Goal: Task Accomplishment & Management: Manage account settings

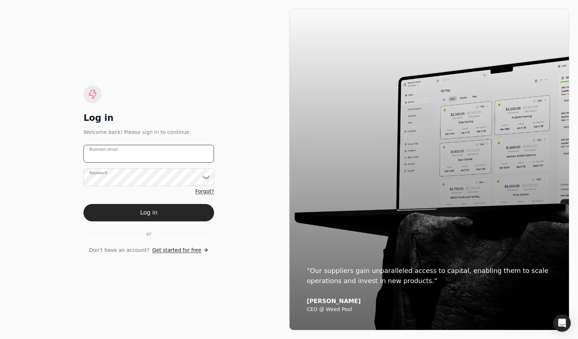
drag, startPoint x: 179, startPoint y: 152, endPoint x: 182, endPoint y: 150, distance: 4.1
click at [179, 152] on email "Business email" at bounding box center [148, 154] width 131 height 18
drag, startPoint x: 176, startPoint y: 73, endPoint x: 171, endPoint y: 44, distance: 29.0
click at [176, 70] on div "Log in Welcome back! Please sign in to continue. Business email Password Forgot…" at bounding box center [149, 169] width 280 height 321
click at [202, 112] on div "Log in" at bounding box center [148, 118] width 131 height 12
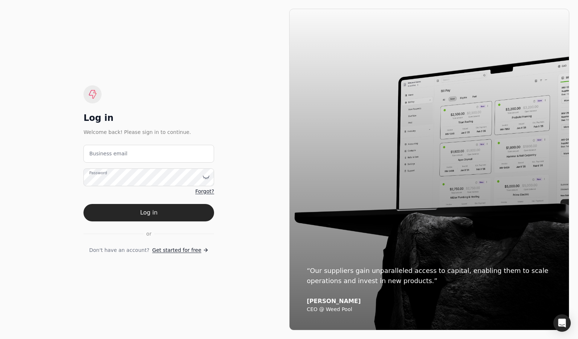
click at [165, 115] on div "Log in" at bounding box center [148, 118] width 131 height 12
drag, startPoint x: 187, startPoint y: 159, endPoint x: 192, endPoint y: 158, distance: 5.2
click at [187, 159] on email "Business email" at bounding box center [148, 154] width 131 height 18
drag, startPoint x: 186, startPoint y: 84, endPoint x: 112, endPoint y: 19, distance: 98.4
click at [186, 85] on div "Log in Welcome back! Please sign in to continue. Business email Password Forgot…" at bounding box center [148, 169] width 131 height 169
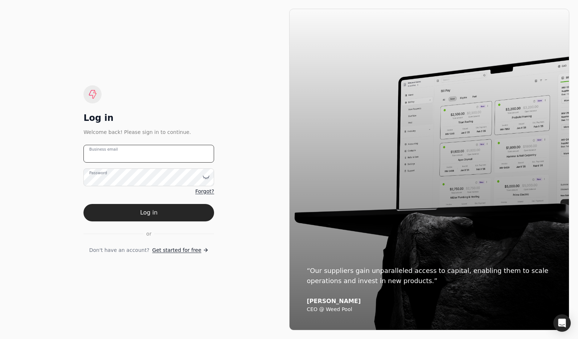
click at [177, 154] on email "Business email" at bounding box center [148, 154] width 131 height 18
type email "team+pitell@helloquickly.com"
drag, startPoint x: 201, startPoint y: 212, endPoint x: 225, endPoint y: 218, distance: 25.2
click at [201, 212] on button "Log in" at bounding box center [148, 212] width 131 height 17
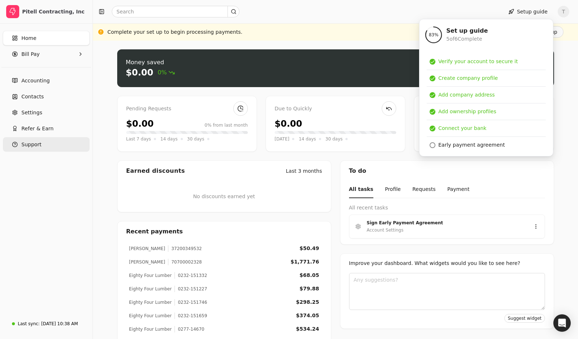
click at [60, 145] on button "Support" at bounding box center [46, 144] width 87 height 15
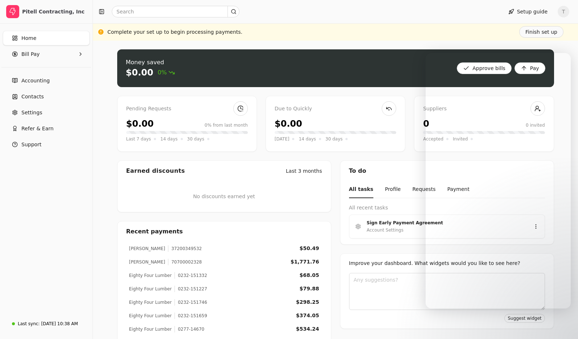
drag, startPoint x: 94, startPoint y: 198, endPoint x: 150, endPoint y: 205, distance: 56.0
click at [94, 198] on div "Money saved $0.00 0% Approve bills Pay Pending Requests $0.00 0% from last mont…" at bounding box center [335, 216] width 485 height 350
drag, startPoint x: 53, startPoint y: 326, endPoint x: 193, endPoint y: 311, distance: 140.8
click at [53, 326] on div "Aug 21, 10:38 AM" at bounding box center [59, 323] width 37 height 7
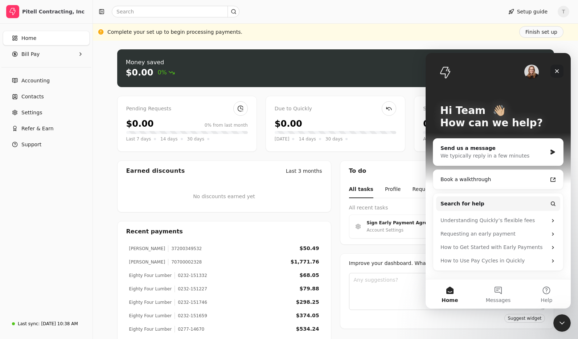
click at [556, 71] on icon "Close" at bounding box center [557, 71] width 4 height 4
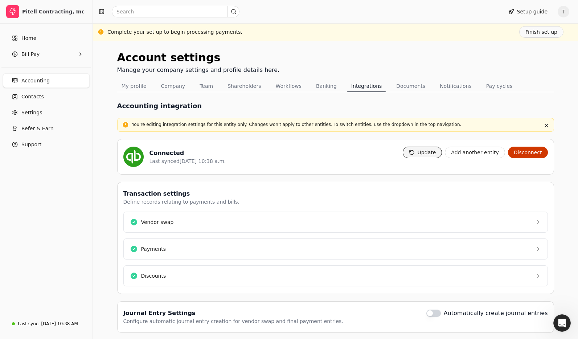
click at [432, 152] on button "Update" at bounding box center [423, 153] width 40 height 12
click at [46, 98] on link "Contacts" at bounding box center [46, 96] width 87 height 15
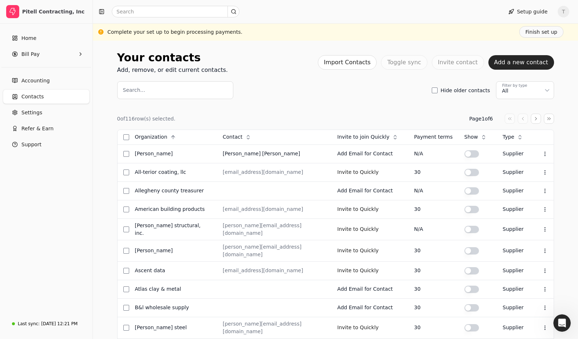
click at [135, 89] on label "Search..." at bounding box center [134, 90] width 22 height 8
click at [135, 89] on input "Search..." at bounding box center [175, 90] width 116 height 18
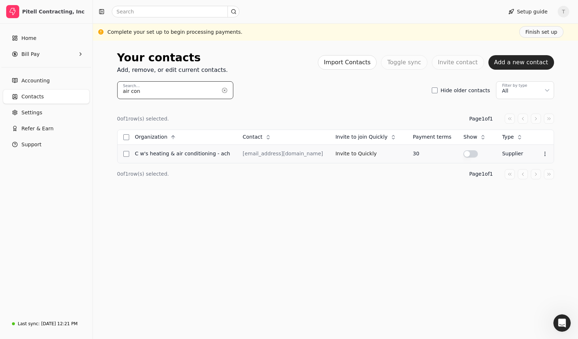
type input "air con"
click at [463, 154] on button "button" at bounding box center [470, 153] width 15 height 7
click at [36, 51] on span "Bill Pay" at bounding box center [30, 54] width 18 height 8
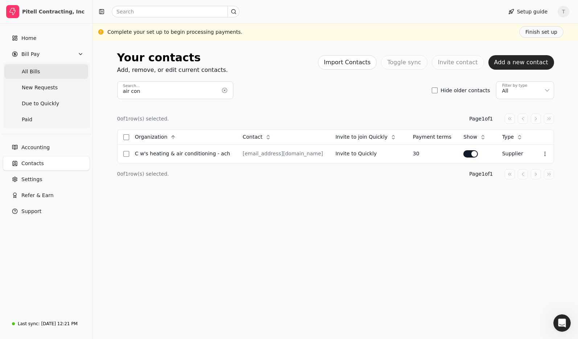
click at [36, 70] on span "All Bills" at bounding box center [31, 72] width 18 height 8
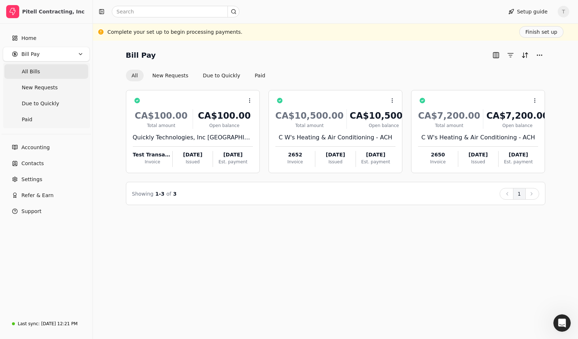
drag, startPoint x: 45, startPoint y: 162, endPoint x: 113, endPoint y: 181, distance: 70.6
click at [46, 162] on link "Contacts" at bounding box center [46, 163] width 87 height 15
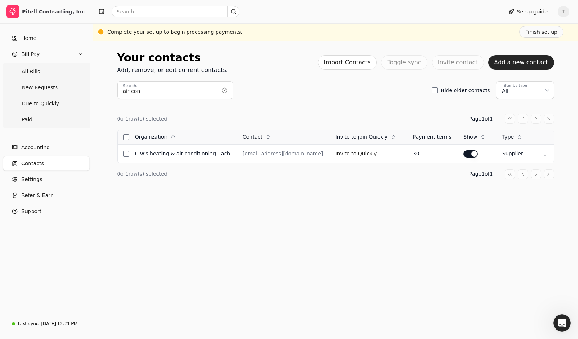
drag, startPoint x: 459, startPoint y: 156, endPoint x: 400, endPoint y: 141, distance: 61.2
click at [463, 156] on button "button" at bounding box center [470, 153] width 15 height 7
drag, startPoint x: 193, startPoint y: 90, endPoint x: 103, endPoint y: 81, distance: 90.8
click at [103, 81] on div "Your contacts Add, remove, or edit current contacts. Import Contacts Toggle syn…" at bounding box center [335, 190] width 485 height 298
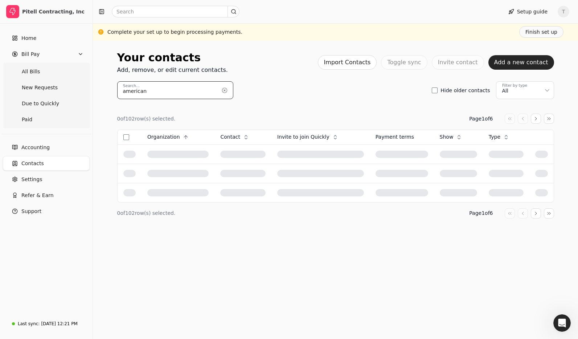
type input "american"
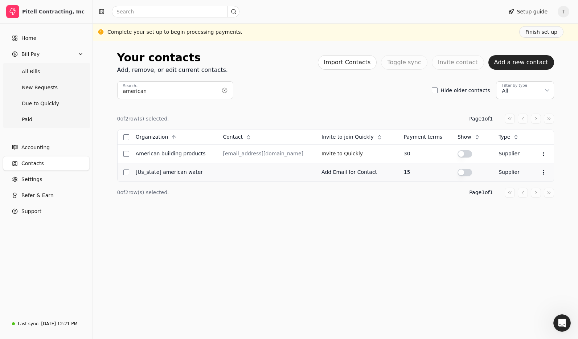
drag, startPoint x: 461, startPoint y: 154, endPoint x: 363, endPoint y: 168, distance: 99.2
click at [461, 154] on button "button" at bounding box center [464, 153] width 15 height 7
drag, startPoint x: 40, startPoint y: 72, endPoint x: 61, endPoint y: 75, distance: 20.9
click at [40, 72] on Bills "All Bills" at bounding box center [46, 71] width 84 height 15
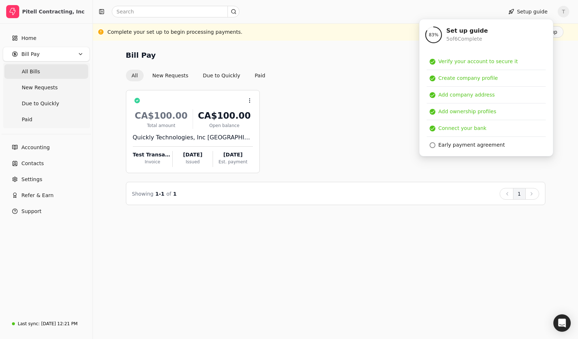
click at [334, 61] on div "Bill Pay All New Requests Due to Quickly Paid" at bounding box center [335, 65] width 419 height 32
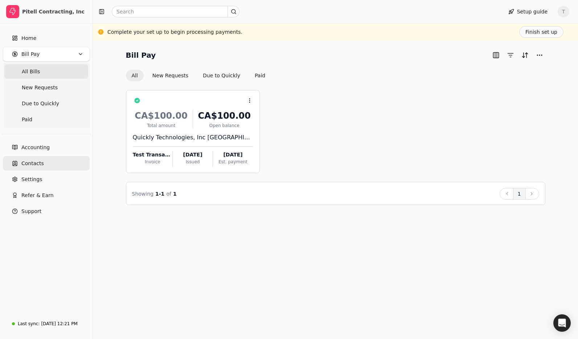
drag, startPoint x: 56, startPoint y: 162, endPoint x: 74, endPoint y: 164, distance: 18.6
click at [56, 162] on link "Contacts" at bounding box center [46, 163] width 87 height 15
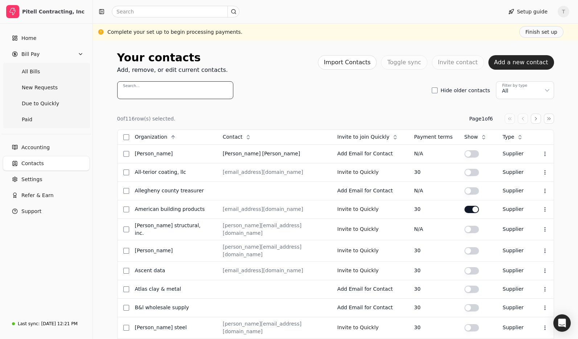
click at [165, 87] on input "Search..." at bounding box center [175, 90] width 116 height 18
click at [466, 157] on button "button" at bounding box center [471, 153] width 15 height 7
click at [161, 92] on input "Search..." at bounding box center [175, 90] width 116 height 18
paste input "Eighty Four Lumber"
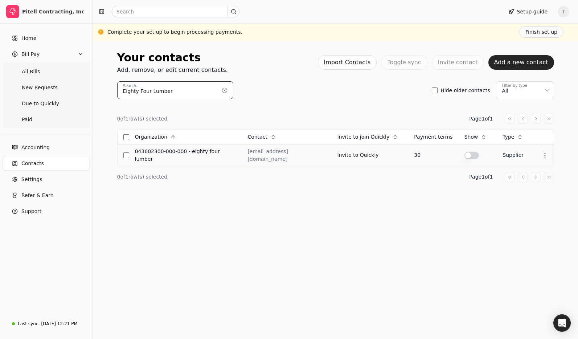
type input "Eighty Four Lumber"
drag, startPoint x: 463, startPoint y: 154, endPoint x: 449, endPoint y: 156, distance: 14.9
click at [464, 154] on button "button" at bounding box center [471, 155] width 15 height 7
click at [46, 69] on Bills "All Bills" at bounding box center [46, 71] width 84 height 15
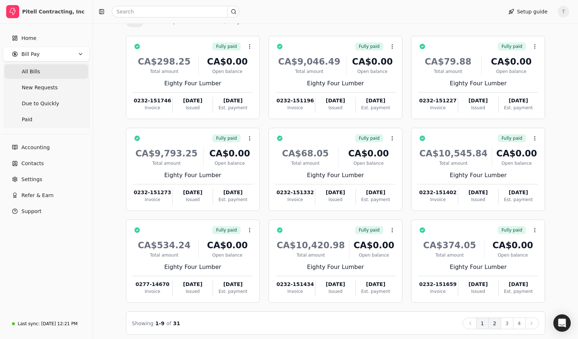
scroll to position [57, 0]
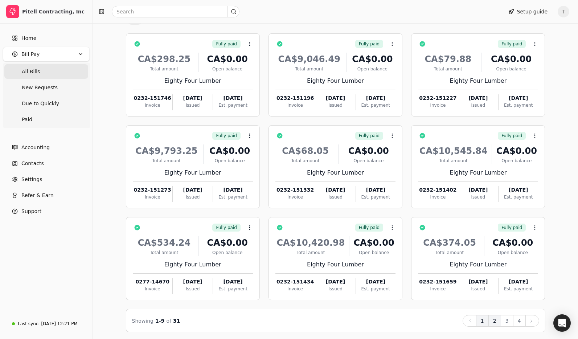
click at [493, 323] on button "2" at bounding box center [494, 321] width 13 height 12
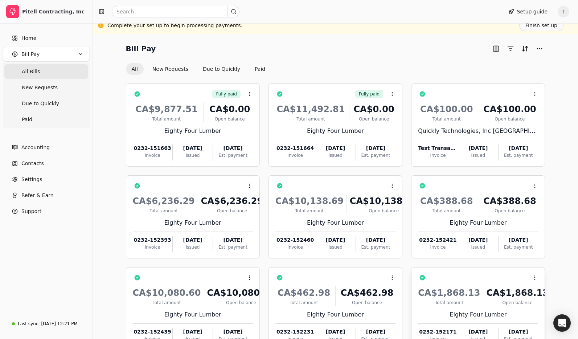
scroll to position [58, 0]
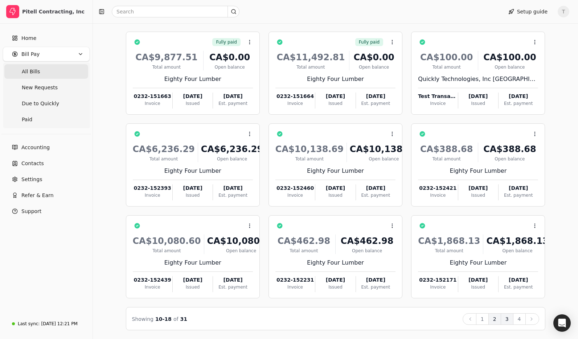
click at [504, 320] on button "3" at bounding box center [506, 319] width 13 height 12
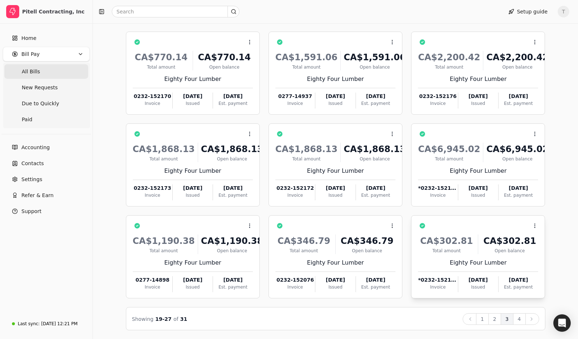
scroll to position [55, 0]
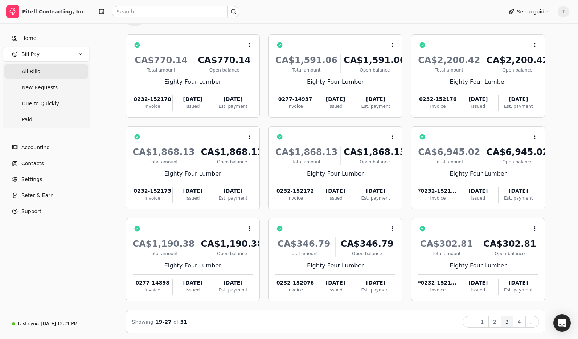
drag, startPoint x: 521, startPoint y: 323, endPoint x: 534, endPoint y: 321, distance: 13.1
click at [521, 323] on button "4" at bounding box center [519, 322] width 13 height 12
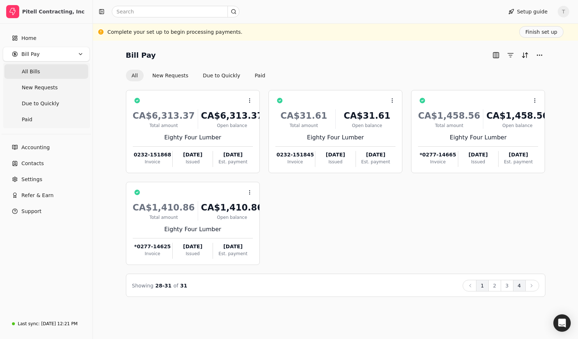
click at [484, 287] on button "1" at bounding box center [482, 286] width 13 height 12
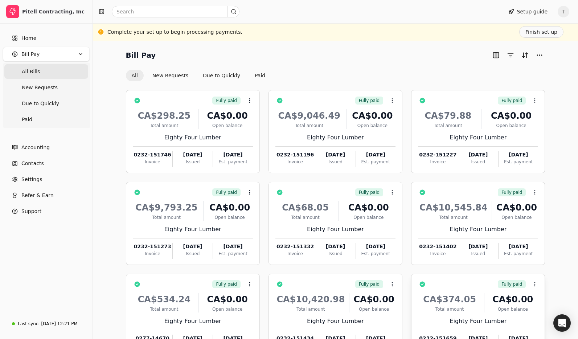
scroll to position [58, 0]
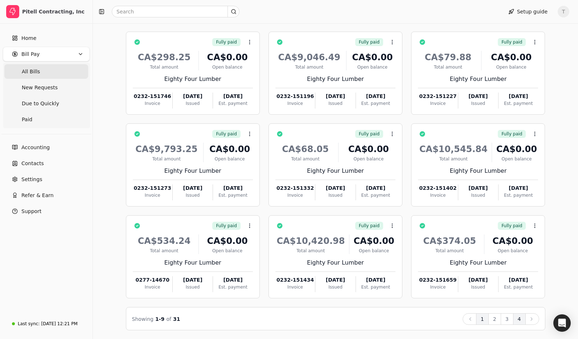
click at [520, 320] on button "4" at bounding box center [519, 319] width 13 height 12
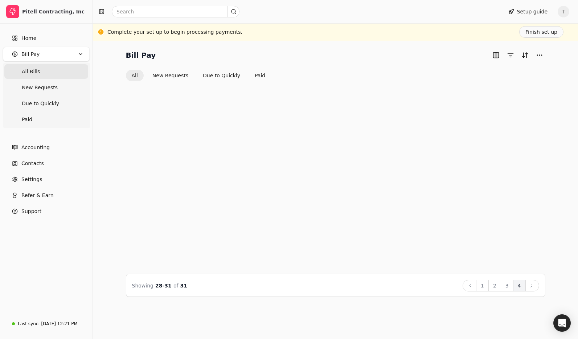
scroll to position [0, 0]
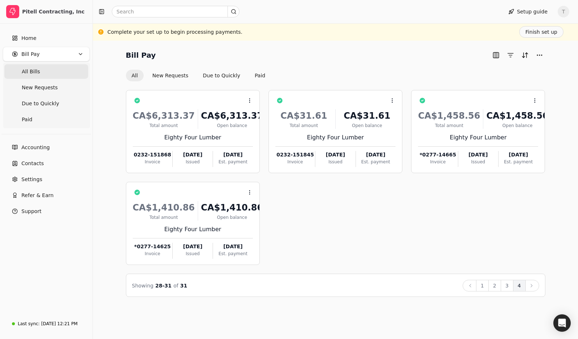
click at [561, 12] on span "T" at bounding box center [563, 12] width 12 height 12
click at [522, 51] on span "Sign Out" at bounding box center [513, 55] width 22 height 8
